Goal: Find specific page/section: Find specific page/section

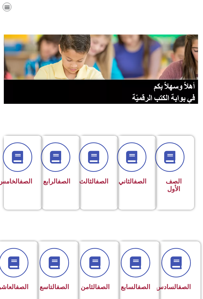
scroll to position [0, -3]
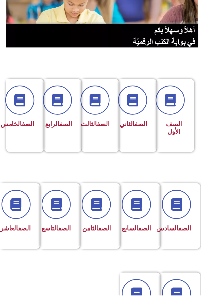
click at [18, 229] on link "الصف" at bounding box center [24, 230] width 13 height 7
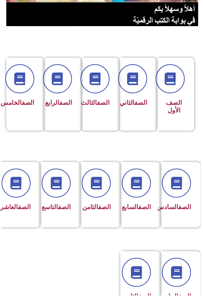
click at [18, 192] on span at bounding box center [16, 184] width 29 height 29
click at [17, 200] on span at bounding box center [16, 184] width 29 height 29
click at [64, 206] on link "الصف" at bounding box center [65, 209] width 13 height 7
click at [65, 206] on link "الصف" at bounding box center [65, 209] width 13 height 7
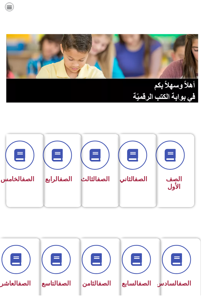
click at [160, 57] on img at bounding box center [103, 69] width 195 height 69
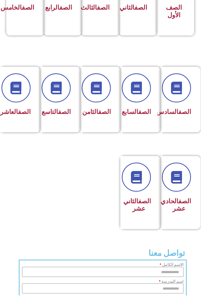
scroll to position [165, -3]
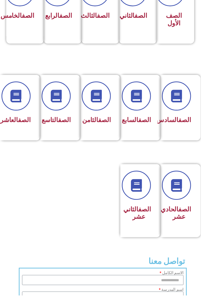
click at [17, 94] on icon at bounding box center [16, 97] width 13 height 13
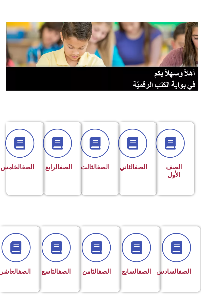
scroll to position [0, -3]
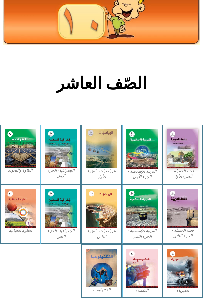
scroll to position [35, 0]
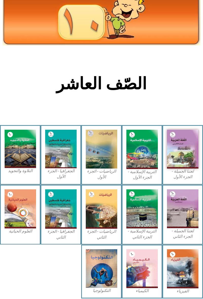
click at [186, 154] on img at bounding box center [182, 149] width 31 height 39
click at [191, 151] on img at bounding box center [182, 149] width 31 height 39
click at [110, 158] on img at bounding box center [101, 149] width 31 height 39
click at [110, 145] on img at bounding box center [101, 149] width 31 height 39
click at [98, 157] on img at bounding box center [101, 149] width 31 height 39
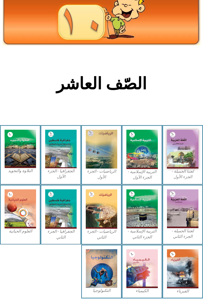
click at [103, 157] on img at bounding box center [101, 149] width 31 height 39
click at [102, 156] on img at bounding box center [101, 149] width 31 height 39
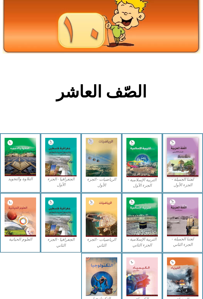
click at [105, 176] on img at bounding box center [101, 157] width 31 height 39
click at [105, 177] on img at bounding box center [101, 157] width 31 height 39
click at [105, 175] on img at bounding box center [101, 157] width 31 height 39
click at [102, 176] on img at bounding box center [101, 157] width 31 height 39
click at [101, 175] on img at bounding box center [101, 157] width 31 height 39
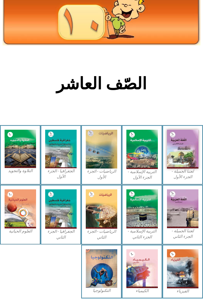
scroll to position [48, 0]
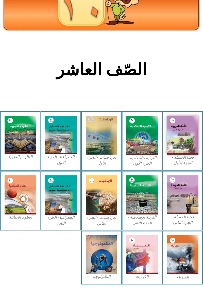
click at [176, 149] on img at bounding box center [182, 135] width 31 height 39
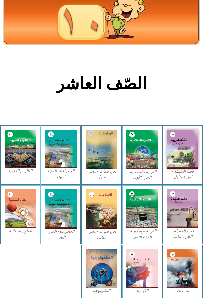
scroll to position [24, 0]
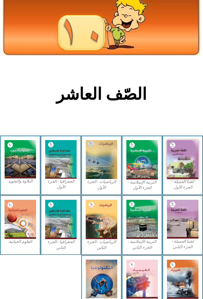
click at [184, 164] on img at bounding box center [182, 159] width 31 height 39
click at [142, 86] on h2 "الصّف العاشر" at bounding box center [102, 94] width 168 height 20
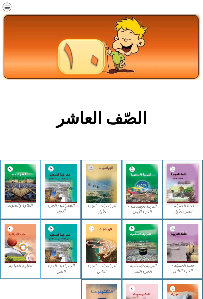
scroll to position [35, 0]
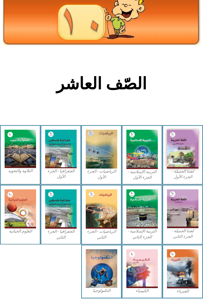
click at [29, 208] on img at bounding box center [20, 208] width 31 height 39
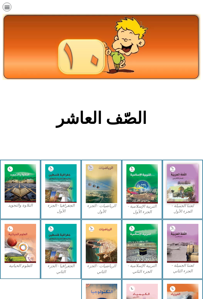
click at [98, 228] on img at bounding box center [101, 243] width 31 height 39
click at [181, 192] on img at bounding box center [182, 183] width 31 height 39
click at [178, 192] on img at bounding box center [182, 183] width 31 height 39
click at [191, 183] on img at bounding box center [182, 183] width 31 height 39
click at [178, 192] on img at bounding box center [182, 183] width 31 height 39
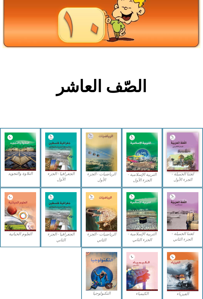
scroll to position [35, 0]
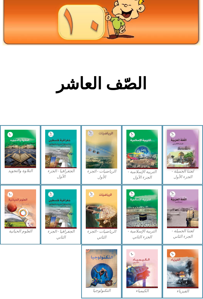
click at [163, 71] on section "الصّف العاشر" at bounding box center [101, 86] width 203 height 77
click at [72, 145] on img at bounding box center [60, 149] width 31 height 38
click at [68, 167] on img at bounding box center [60, 149] width 31 height 38
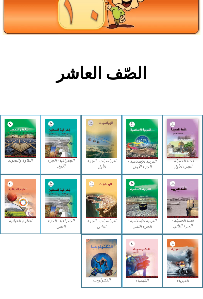
click at [136, 80] on h2 "الصّف العاشر" at bounding box center [102, 73] width 168 height 20
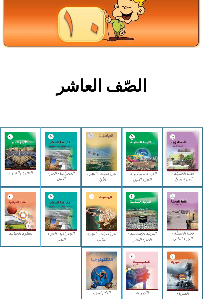
scroll to position [35, 0]
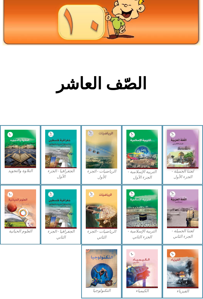
click at [145, 153] on img at bounding box center [141, 149] width 31 height 39
click at [147, 164] on img at bounding box center [141, 149] width 31 height 39
click at [148, 161] on img at bounding box center [141, 149] width 31 height 39
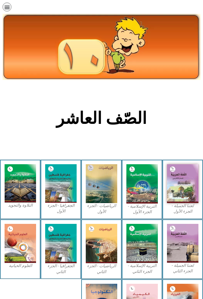
click at [147, 192] on img at bounding box center [141, 183] width 31 height 39
click at [147, 183] on img at bounding box center [141, 183] width 31 height 39
click at [144, 180] on img at bounding box center [141, 183] width 31 height 39
click at [140, 187] on img at bounding box center [141, 183] width 31 height 39
click at [143, 196] on img at bounding box center [141, 183] width 31 height 39
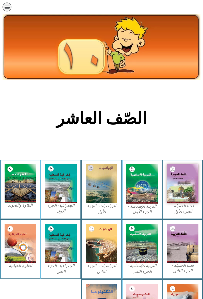
click at [150, 197] on img at bounding box center [141, 183] width 31 height 39
click at [147, 196] on img at bounding box center [141, 183] width 31 height 39
click at [149, 195] on img at bounding box center [141, 183] width 31 height 39
click at [149, 197] on img at bounding box center [141, 183] width 31 height 39
click at [150, 199] on img at bounding box center [141, 183] width 31 height 39
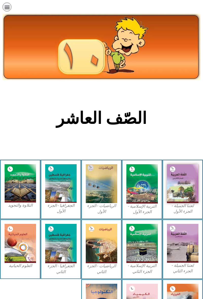
click at [150, 203] on img at bounding box center [141, 183] width 31 height 39
click at [153, 200] on img at bounding box center [141, 183] width 31 height 39
click at [168, 199] on img at bounding box center [182, 183] width 31 height 39
click at [184, 192] on img at bounding box center [182, 183] width 31 height 39
click at [178, 199] on img at bounding box center [182, 183] width 31 height 39
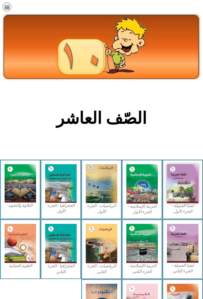
click at [154, 199] on img at bounding box center [141, 183] width 31 height 39
click at [130, 199] on img at bounding box center [141, 183] width 31 height 39
click at [94, 199] on img at bounding box center [101, 183] width 31 height 39
click at [71, 194] on img at bounding box center [60, 183] width 31 height 38
click at [45, 199] on img at bounding box center [60, 183] width 31 height 38
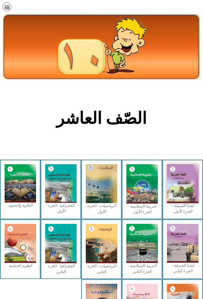
click at [18, 201] on img at bounding box center [20, 183] width 31 height 38
click at [21, 183] on img at bounding box center [20, 183] width 31 height 38
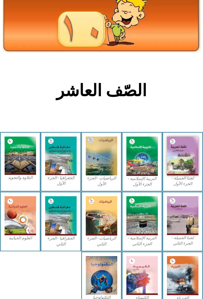
scroll to position [35, 0]
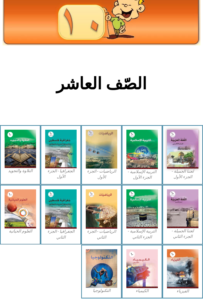
click at [168, 167] on img at bounding box center [182, 149] width 31 height 39
click at [148, 160] on img at bounding box center [141, 149] width 31 height 39
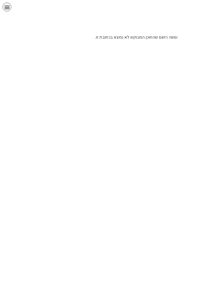
click at [3, 6] on div "תפריט" at bounding box center [7, 7] width 9 height 9
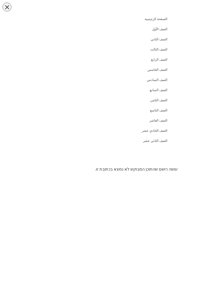
click at [9, 6] on icon "כפתור פתיחת תפריט" at bounding box center [7, 7] width 6 height 6
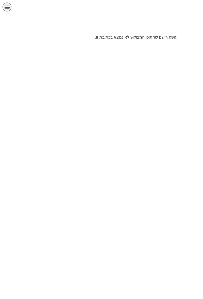
click at [8, 6] on icon "כפתור פתיחת תפריט" at bounding box center [7, 7] width 6 height 6
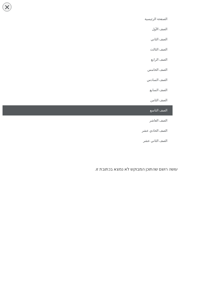
click at [164, 108] on link "الصف التاسع" at bounding box center [88, 110] width 170 height 10
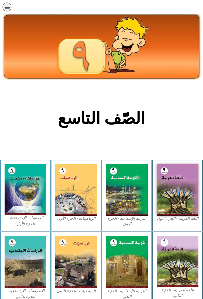
click at [131, 192] on img at bounding box center [127, 189] width 42 height 51
click at [117, 205] on img at bounding box center [127, 189] width 42 height 51
click at [181, 199] on img at bounding box center [178, 189] width 42 height 51
click at [174, 198] on img at bounding box center [178, 189] width 42 height 51
click at [180, 189] on img at bounding box center [178, 189] width 42 height 51
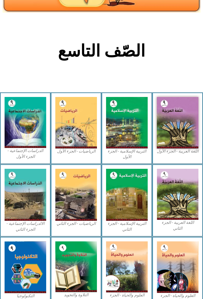
scroll to position [72, 0]
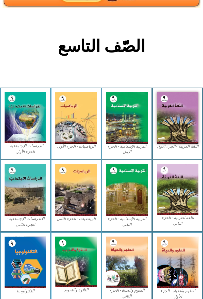
click at [143, 256] on img at bounding box center [127, 261] width 42 height 51
click at [184, 246] on img at bounding box center [178, 261] width 42 height 51
click at [144, 244] on img at bounding box center [127, 261] width 42 height 51
click at [148, 236] on img at bounding box center [127, 261] width 42 height 51
click at [155, 228] on div "اللغة العربية - الجزء الثاني" at bounding box center [177, 195] width 51 height 73
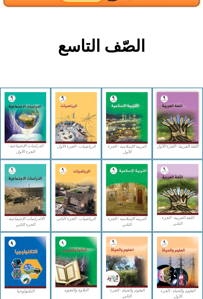
click at [189, 201] on img at bounding box center [178, 189] width 42 height 51
click at [161, 220] on figcaption "اللغة العربية - الجزء الثاني" at bounding box center [178, 220] width 42 height 11
click at [191, 199] on img at bounding box center [178, 189] width 42 height 51
click at [187, 204] on img at bounding box center [178, 189] width 42 height 51
click at [188, 198] on img at bounding box center [178, 189] width 42 height 51
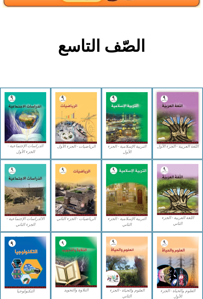
click at [172, 215] on img at bounding box center [178, 189] width 42 height 51
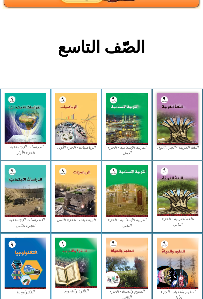
scroll to position [0, 0]
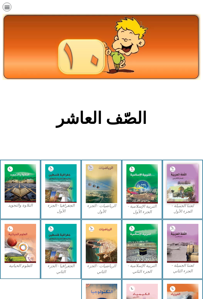
click at [181, 198] on img at bounding box center [182, 183] width 31 height 39
click at [135, 186] on img at bounding box center [141, 183] width 31 height 39
click at [101, 190] on img at bounding box center [101, 183] width 31 height 39
click at [36, 178] on img at bounding box center [20, 183] width 31 height 38
click at [134, 202] on img at bounding box center [141, 183] width 31 height 39
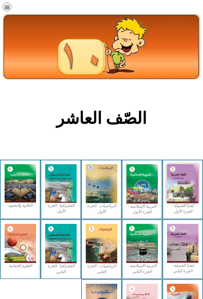
click at [52, 194] on img at bounding box center [60, 183] width 31 height 38
click at [168, 198] on img at bounding box center [182, 183] width 31 height 39
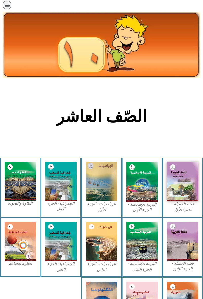
scroll to position [1, 0]
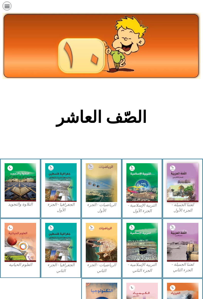
click at [10, 10] on div "الصفحة الرئيسية الصف الأول الصف الثاني الصف الثالث الصف الرابع الصف الخامس الصف…" at bounding box center [88, 7] width 170 height 11
click at [6, 2] on div "תפריט" at bounding box center [7, 6] width 9 height 9
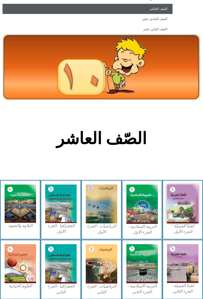
scroll to position [166, 0]
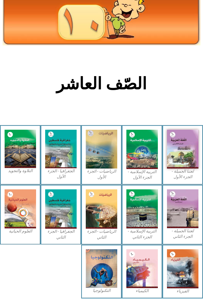
click at [109, 263] on img at bounding box center [101, 268] width 31 height 38
click at [102, 273] on img at bounding box center [101, 268] width 31 height 38
click at [157, 214] on img at bounding box center [141, 208] width 31 height 39
click at [176, 200] on img at bounding box center [182, 208] width 31 height 39
click at [131, 219] on img at bounding box center [141, 208] width 31 height 39
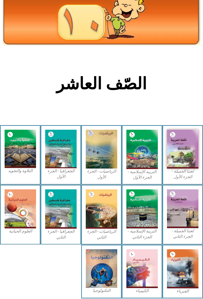
click at [145, 201] on img at bounding box center [141, 208] width 31 height 39
click at [48, 182] on div "الجغرافيا - الجزء الأول​" at bounding box center [61, 155] width 41 height 60
click at [41, 168] on div "الجغرافيا - الجزء الأول​" at bounding box center [61, 155] width 41 height 60
click at [101, 164] on img at bounding box center [101, 149] width 31 height 39
click at [59, 151] on img at bounding box center [60, 149] width 31 height 38
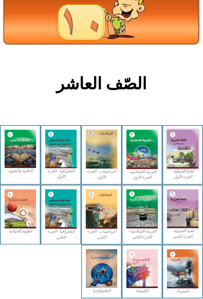
click at [112, 158] on img at bounding box center [101, 149] width 31 height 39
click at [65, 151] on img at bounding box center [60, 149] width 31 height 38
click at [108, 156] on img at bounding box center [101, 149] width 31 height 39
click at [112, 156] on img at bounding box center [101, 149] width 31 height 39
click at [113, 151] on img at bounding box center [101, 149] width 31 height 39
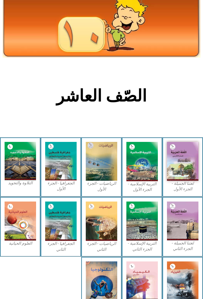
scroll to position [0, 0]
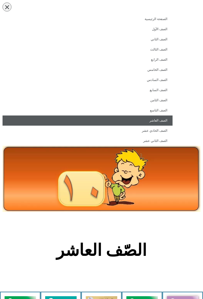
click at [163, 119] on link "الصف العاشر" at bounding box center [88, 120] width 170 height 10
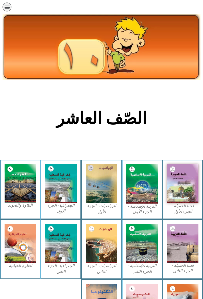
click at [153, 180] on img at bounding box center [141, 183] width 31 height 39
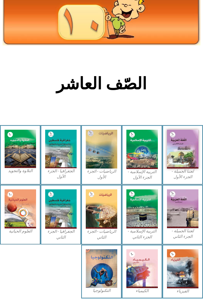
scroll to position [34, 0]
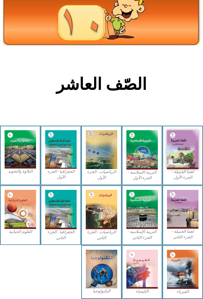
click at [140, 190] on figure "التربية الإسلامية - الجزء الثاني" at bounding box center [141, 215] width 31 height 50
click at [147, 157] on img at bounding box center [141, 149] width 31 height 39
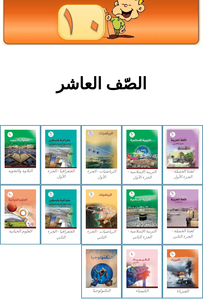
click at [139, 157] on img at bounding box center [141, 149] width 31 height 39
click at [142, 169] on img at bounding box center [141, 149] width 31 height 39
click at [149, 159] on img at bounding box center [141, 149] width 31 height 39
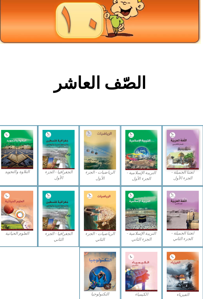
click at [182, 162] on img at bounding box center [182, 149] width 31 height 39
click at [144, 161] on img at bounding box center [141, 149] width 31 height 39
click at [174, 167] on img at bounding box center [182, 149] width 31 height 39
click at [143, 161] on img at bounding box center [141, 149] width 31 height 39
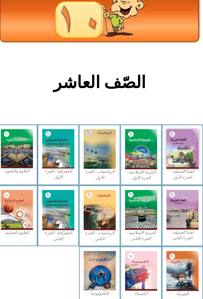
click at [140, 208] on img at bounding box center [141, 208] width 31 height 39
click at [94, 199] on img at bounding box center [101, 208] width 31 height 39
click at [55, 208] on img at bounding box center [60, 208] width 31 height 39
click at [16, 220] on img at bounding box center [20, 208] width 31 height 39
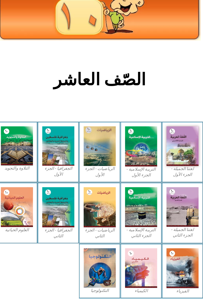
click at [100, 148] on img at bounding box center [101, 149] width 31 height 39
click at [49, 168] on figcaption "الجغرافيا - الجزء الأول​" at bounding box center [60, 173] width 31 height 11
click at [18, 152] on img at bounding box center [20, 149] width 31 height 38
click at [167, 189] on img at bounding box center [182, 208] width 31 height 39
click at [5, 150] on img at bounding box center [20, 149] width 31 height 38
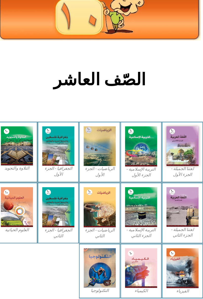
click at [158, 206] on img at bounding box center [141, 208] width 31 height 39
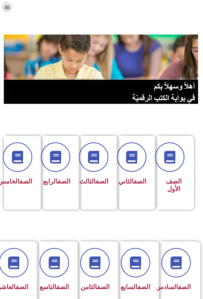
scroll to position [0, -3]
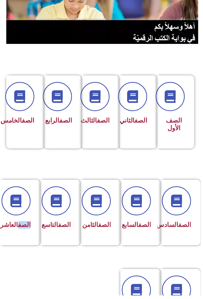
scroll to position [59, -3]
click at [22, 203] on icon at bounding box center [16, 203] width 13 height 13
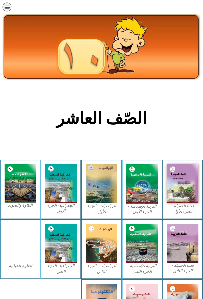
scroll to position [35, 0]
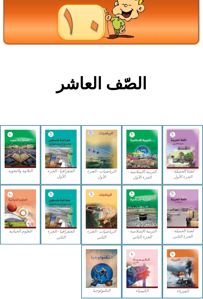
click at [167, 155] on img at bounding box center [182, 149] width 31 height 39
click at [182, 158] on img at bounding box center [182, 149] width 31 height 39
click at [156, 174] on figcaption "التربية الإسلامية - الجزء الأول" at bounding box center [141, 174] width 31 height 11
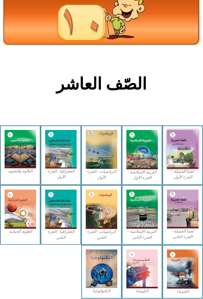
click at [167, 139] on img at bounding box center [182, 149] width 31 height 39
click at [2, 118] on section "الصّف العاشر" at bounding box center [101, 86] width 203 height 77
click at [40, 145] on div "التلاوة والتجويد" at bounding box center [20, 155] width 41 height 60
click at [29, 152] on img at bounding box center [20, 149] width 31 height 38
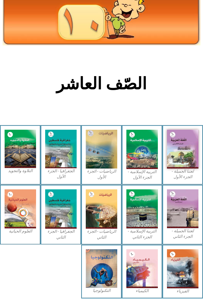
scroll to position [26, 0]
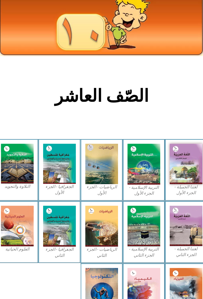
click at [140, 97] on h2 "الصّف العاشر" at bounding box center [102, 92] width 168 height 20
click at [120, 100] on h2 "الصّف العاشر" at bounding box center [102, 92] width 168 height 20
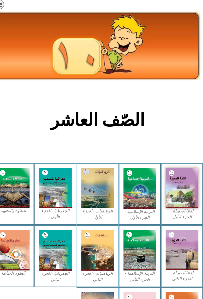
scroll to position [0, 0]
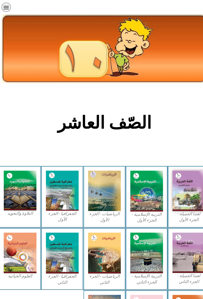
click at [7, 10] on div "תפריט" at bounding box center [7, 7] width 9 height 9
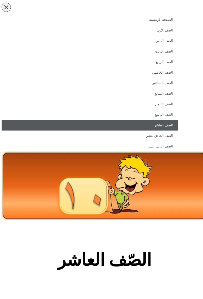
click at [160, 121] on link "الصف العاشر" at bounding box center [88, 120] width 170 height 10
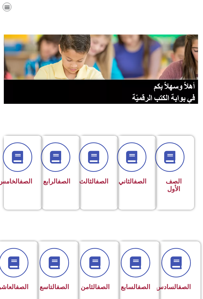
scroll to position [0, -3]
